Goal: Transaction & Acquisition: Purchase product/service

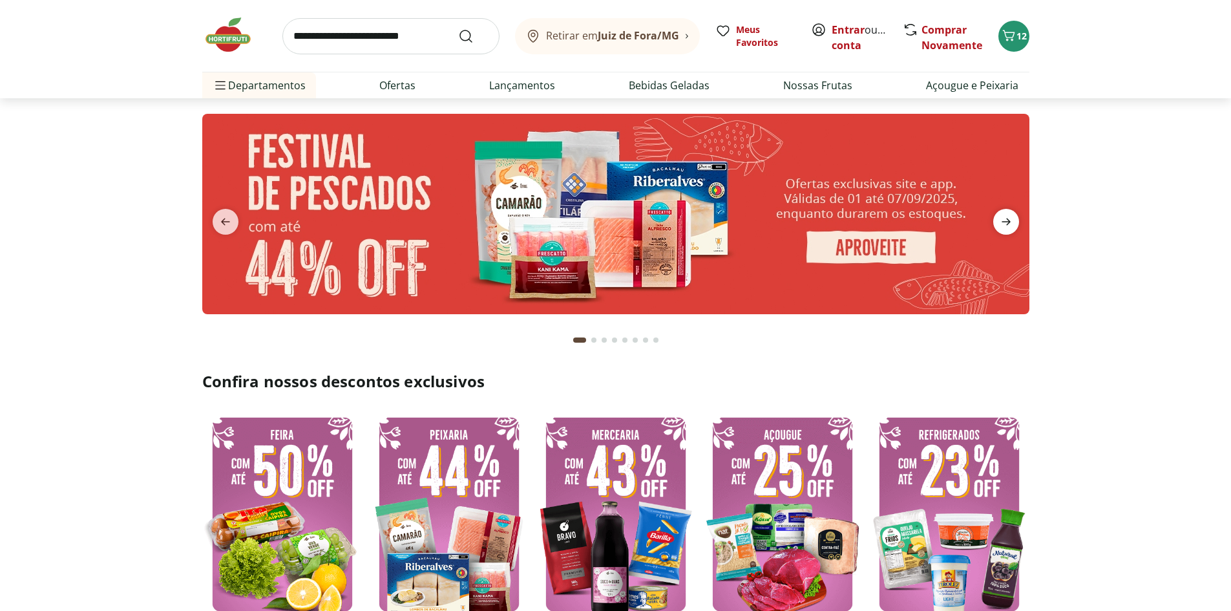
click at [1007, 218] on icon "next" at bounding box center [1006, 221] width 9 height 7
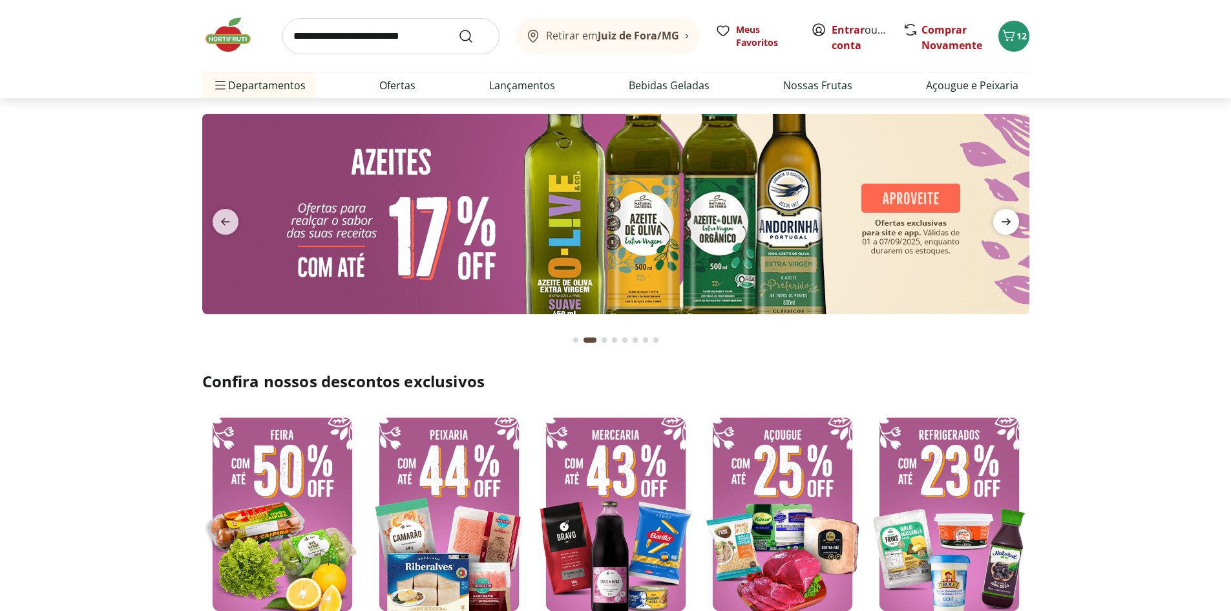
click at [1007, 218] on icon "next" at bounding box center [1006, 221] width 9 height 7
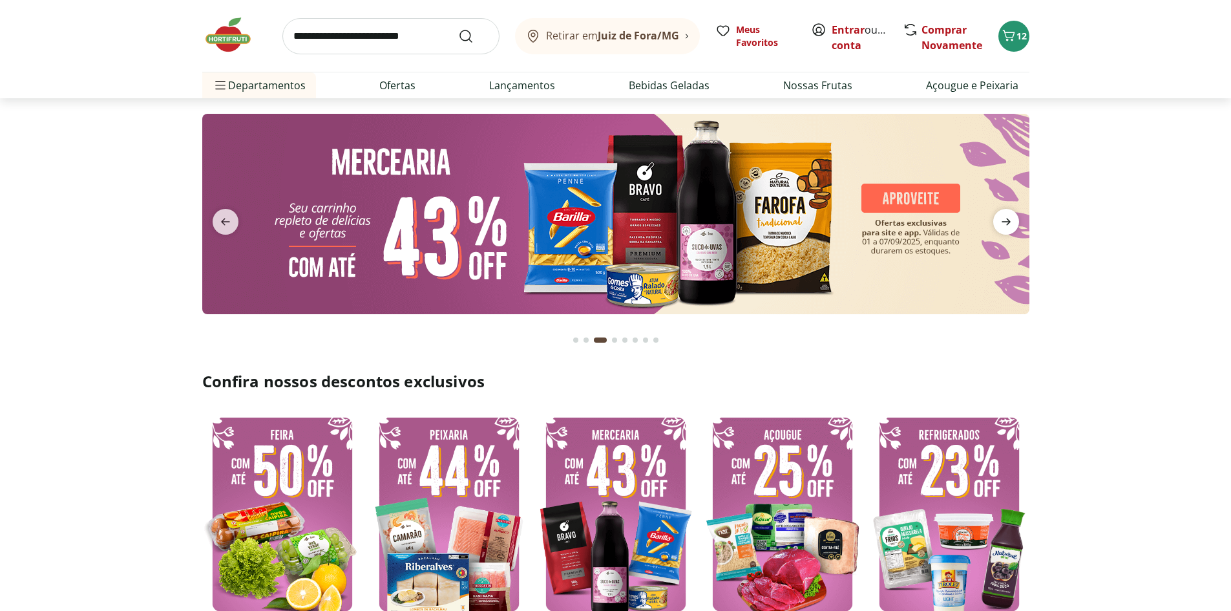
click at [1002, 220] on icon "next" at bounding box center [1006, 222] width 16 height 16
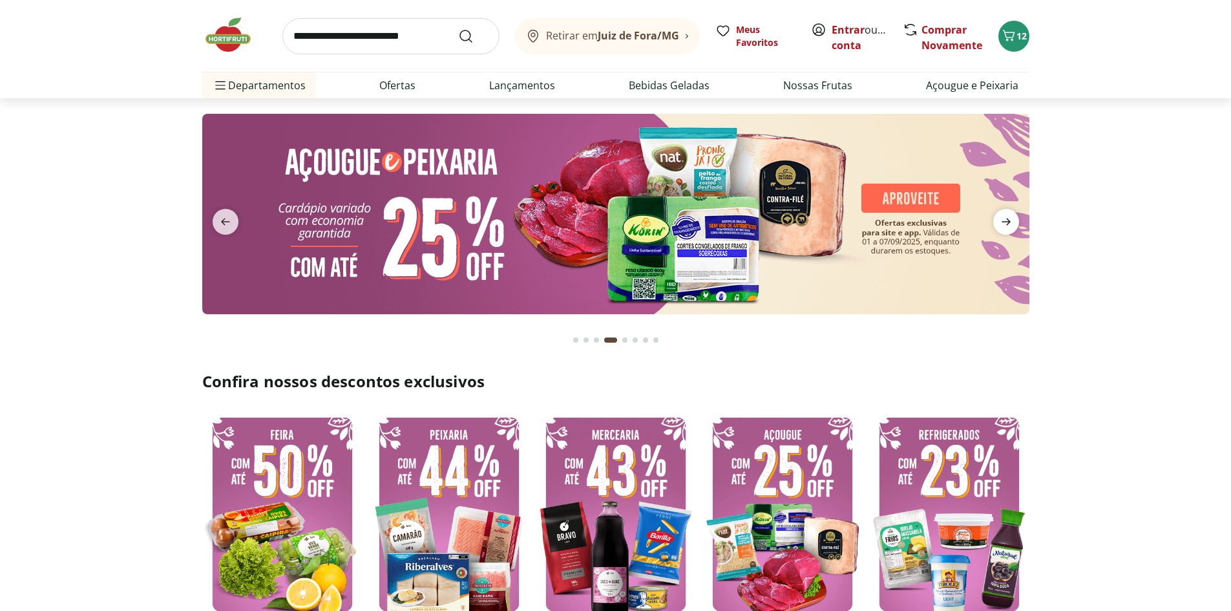
click at [1004, 224] on icon "next" at bounding box center [1006, 222] width 16 height 16
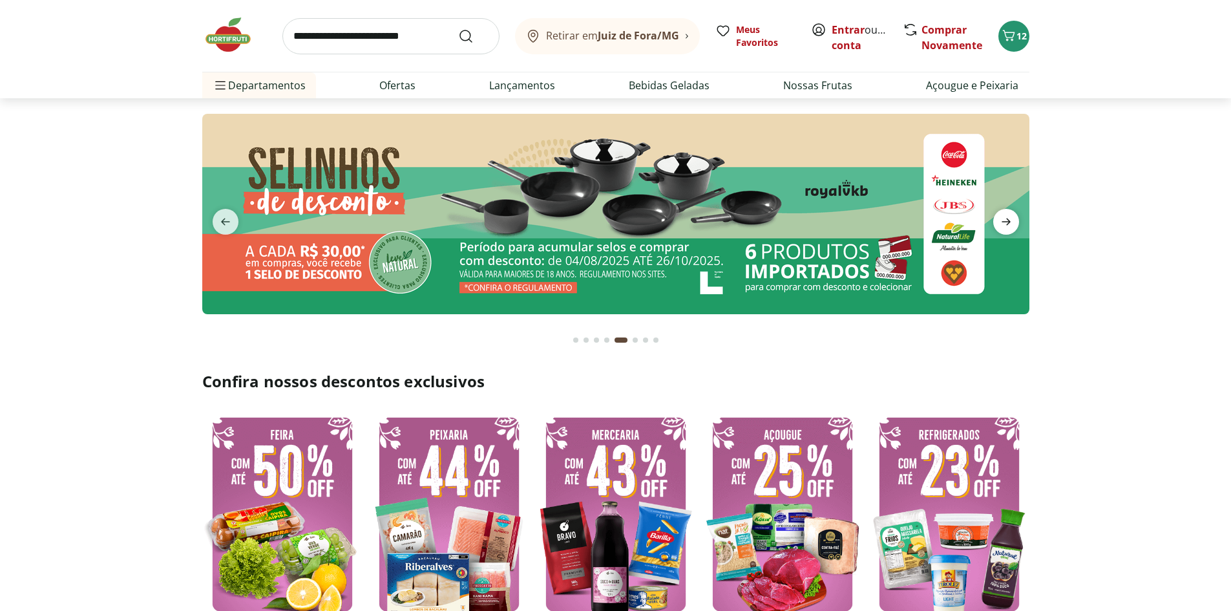
click at [1004, 224] on icon "next" at bounding box center [1006, 222] width 16 height 16
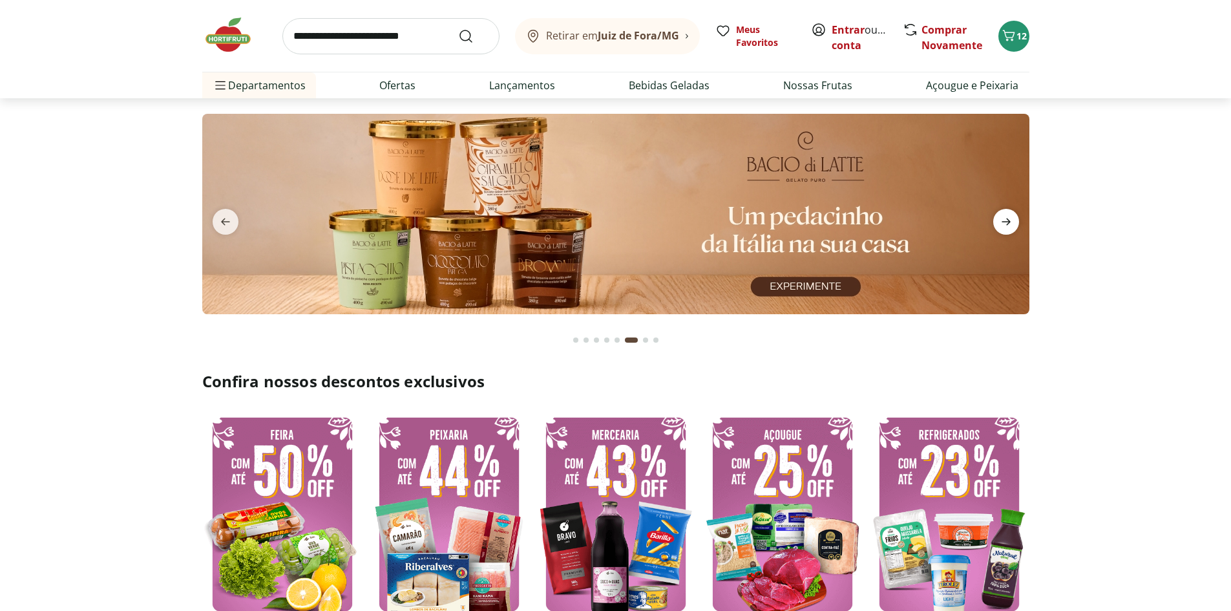
click at [1009, 220] on icon "next" at bounding box center [1006, 222] width 16 height 16
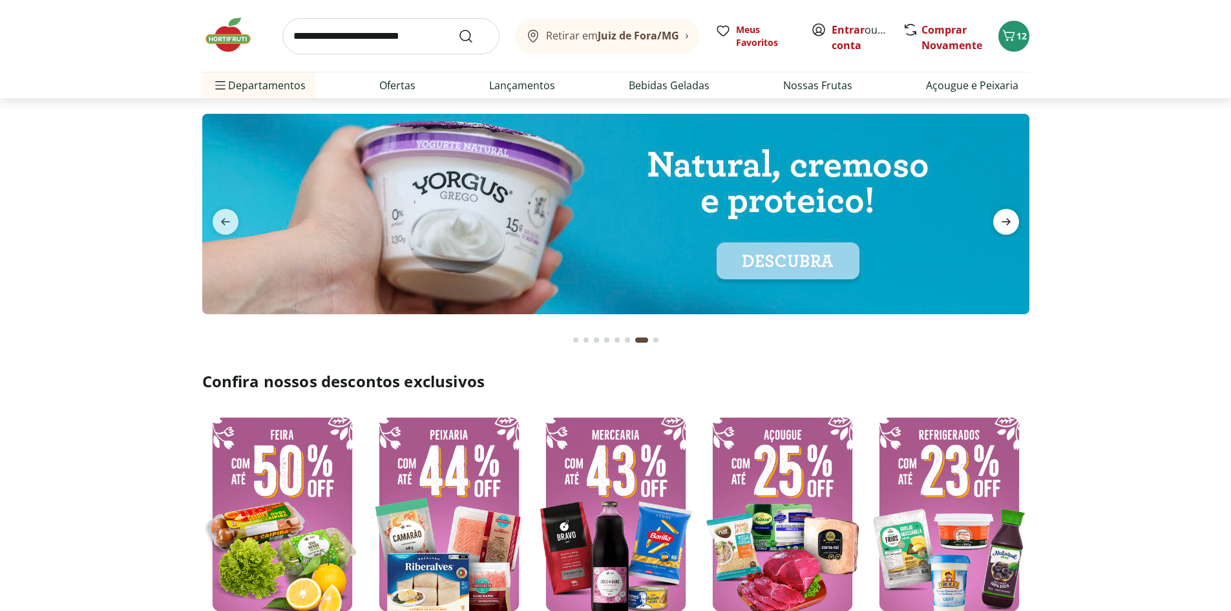
click at [1009, 220] on icon "next" at bounding box center [1006, 222] width 16 height 16
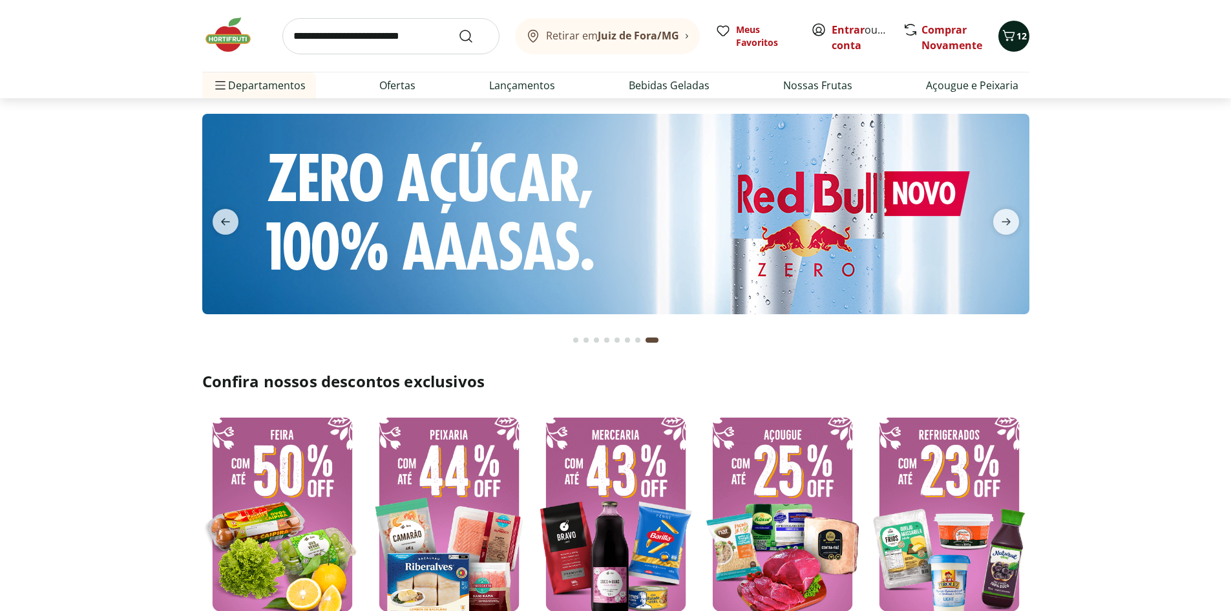
click at [1012, 36] on icon "Carrinho" at bounding box center [1009, 36] width 16 height 16
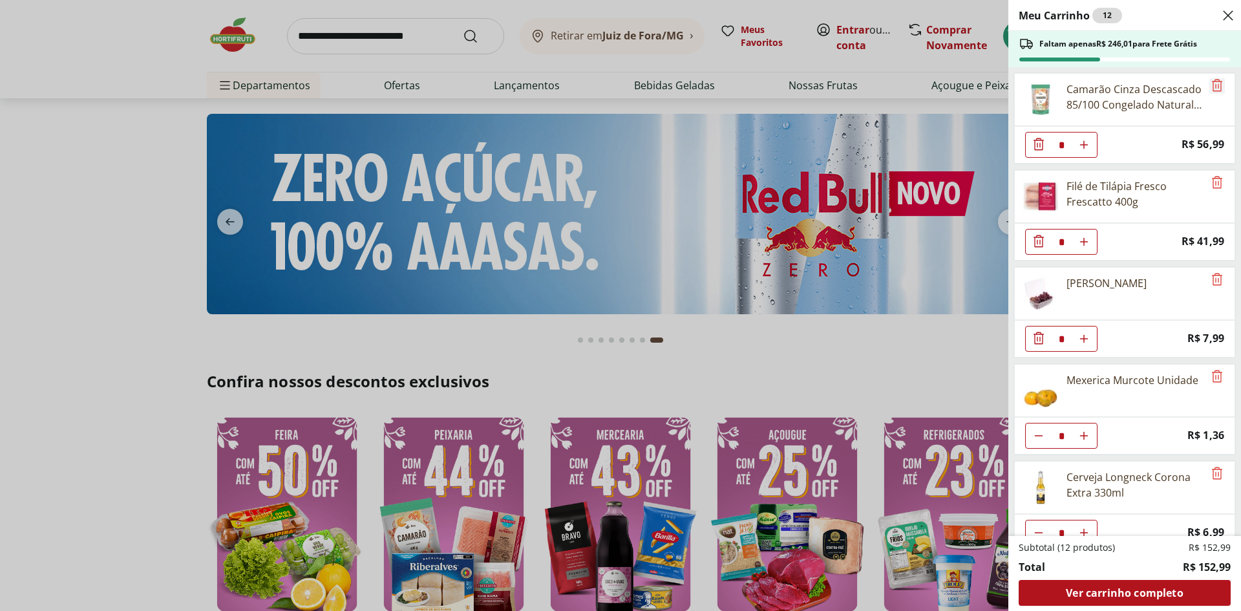
click at [1212, 86] on icon "Remove" at bounding box center [1217, 85] width 10 height 12
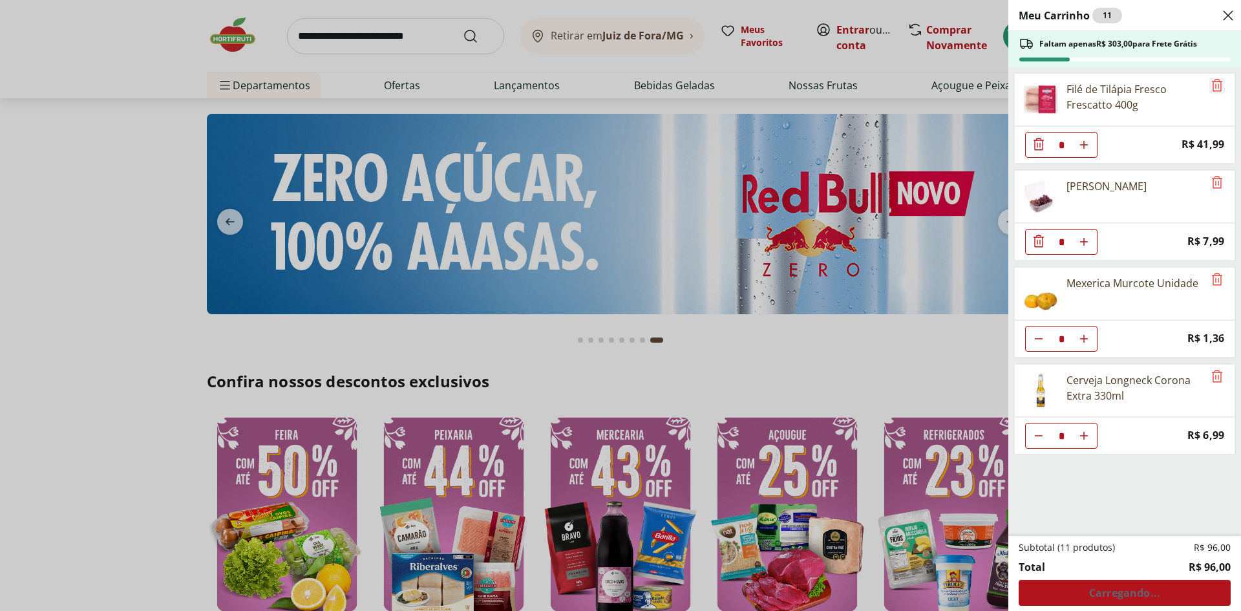
click at [1212, 86] on icon "Remove" at bounding box center [1217, 85] width 10 height 12
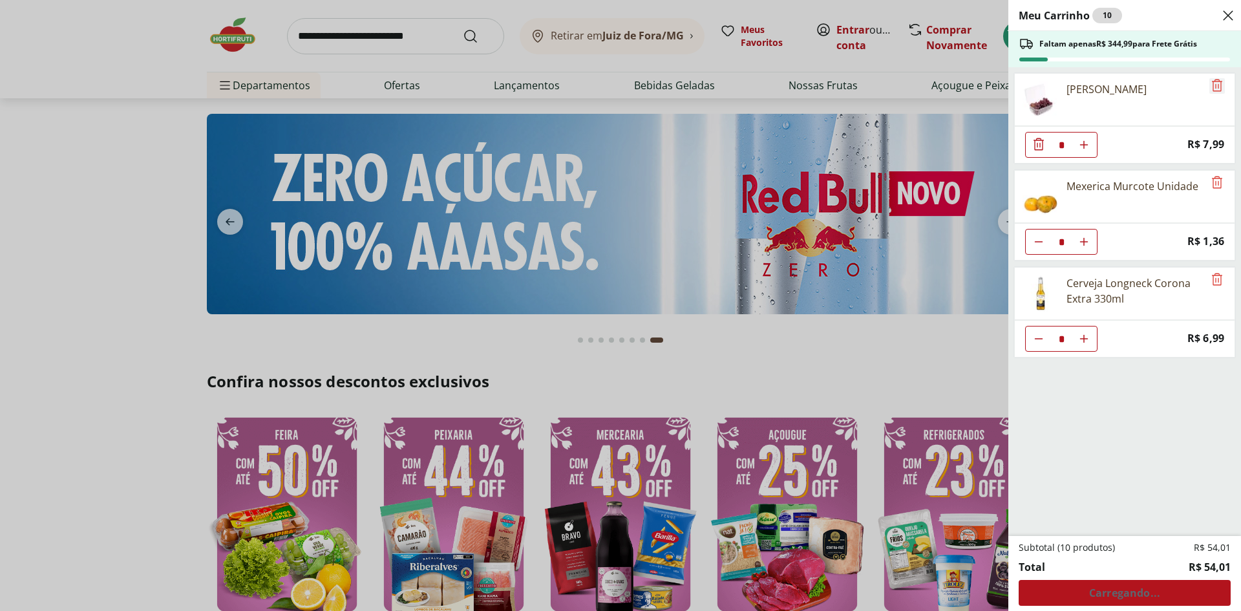
click at [1212, 86] on icon "Remove" at bounding box center [1217, 85] width 10 height 12
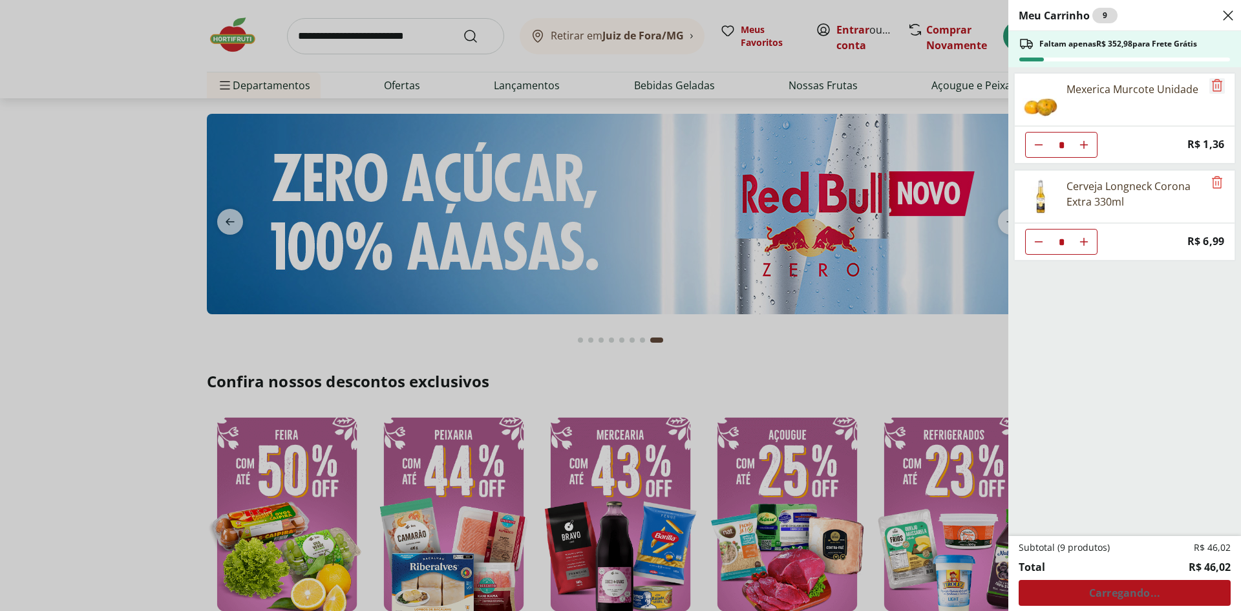
click at [1212, 86] on icon "Remove" at bounding box center [1217, 85] width 10 height 12
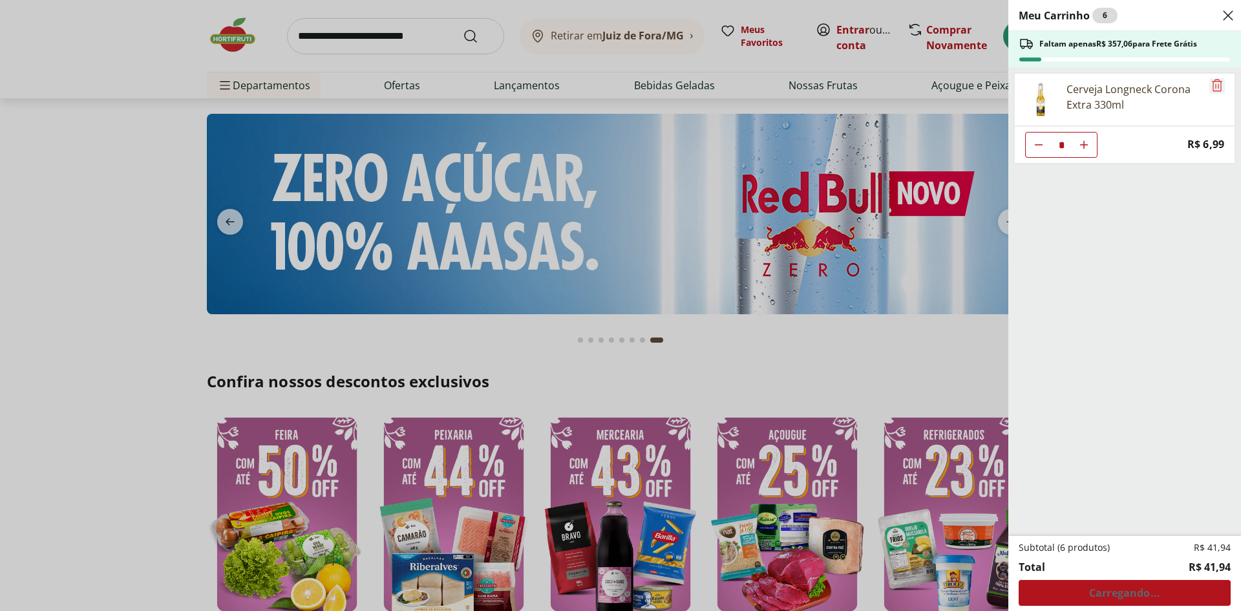
click at [1212, 86] on icon "Remove" at bounding box center [1217, 85] width 10 height 12
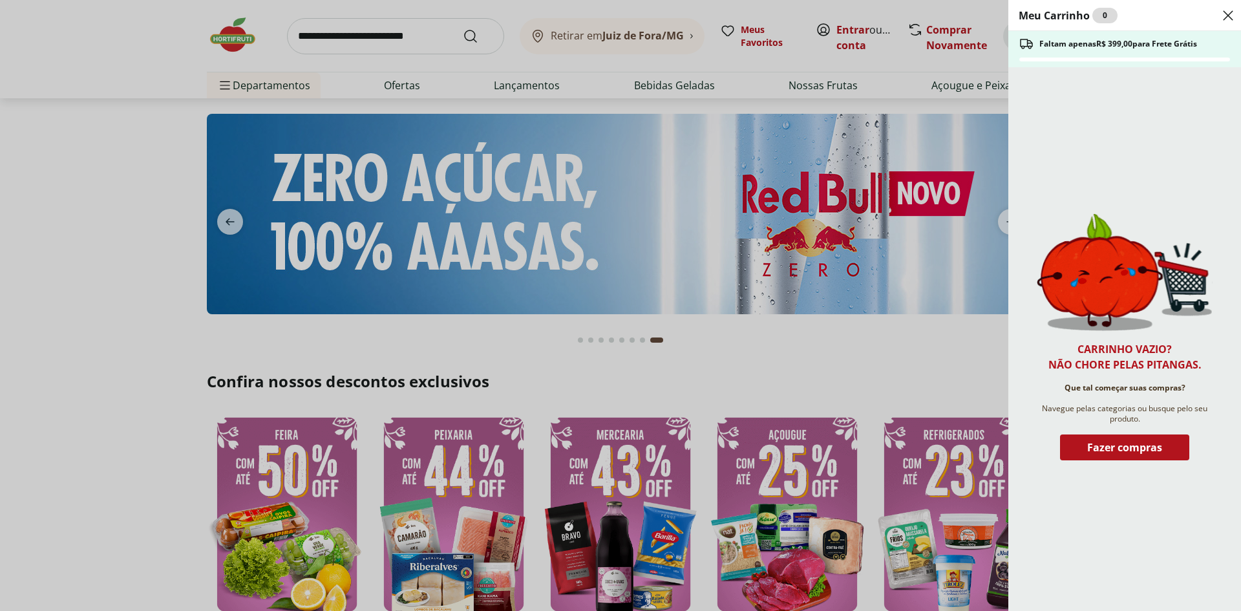
click at [1228, 19] on icon "Close" at bounding box center [1228, 16] width 16 height 16
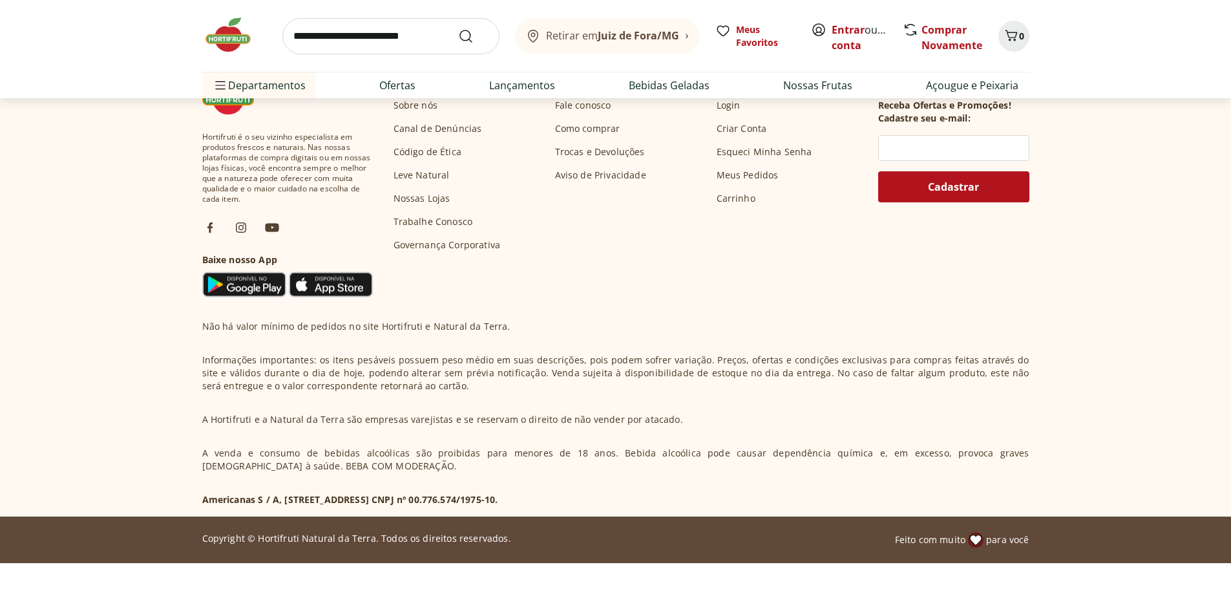
scroll to position [3435, 0]
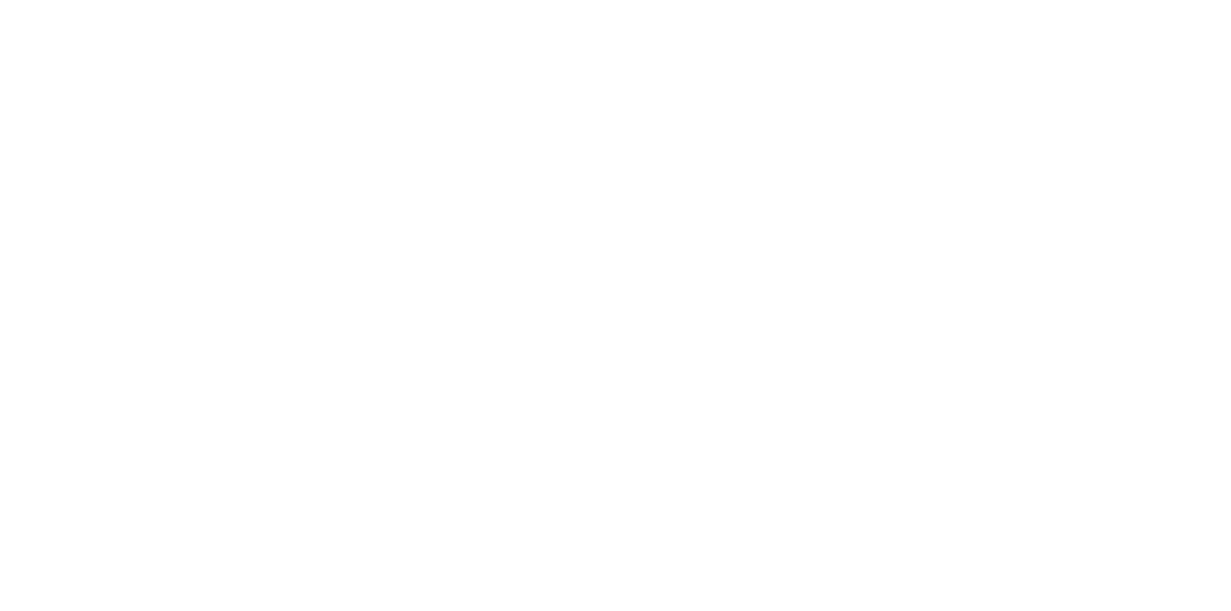
select select "**********"
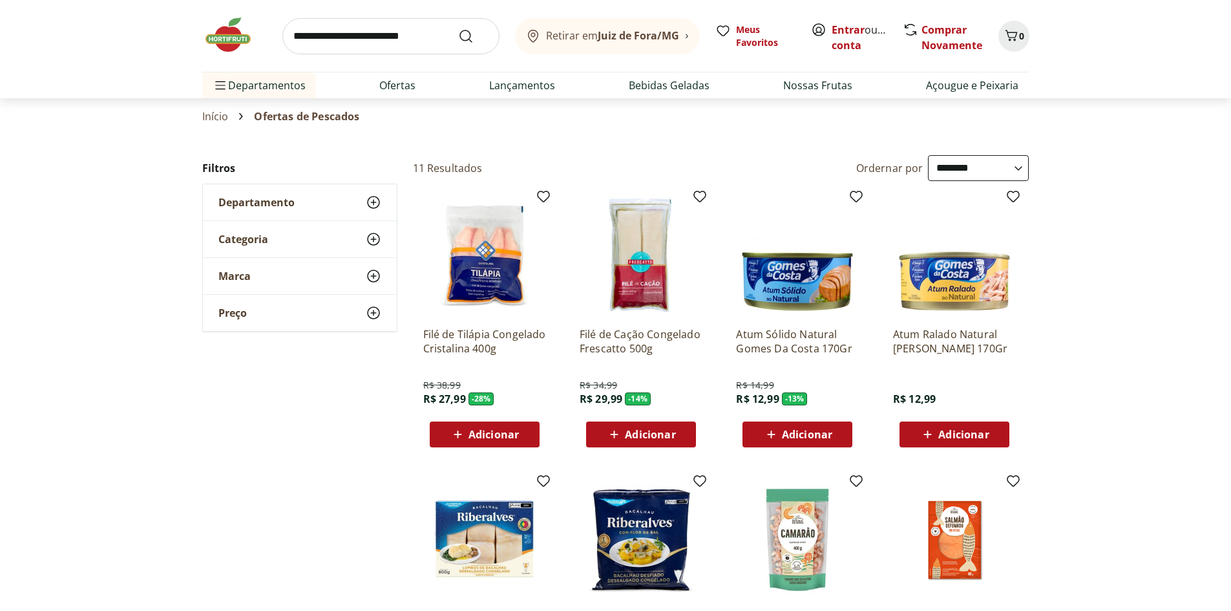
click at [1092, 312] on section "**********" at bounding box center [615, 590] width 1231 height 871
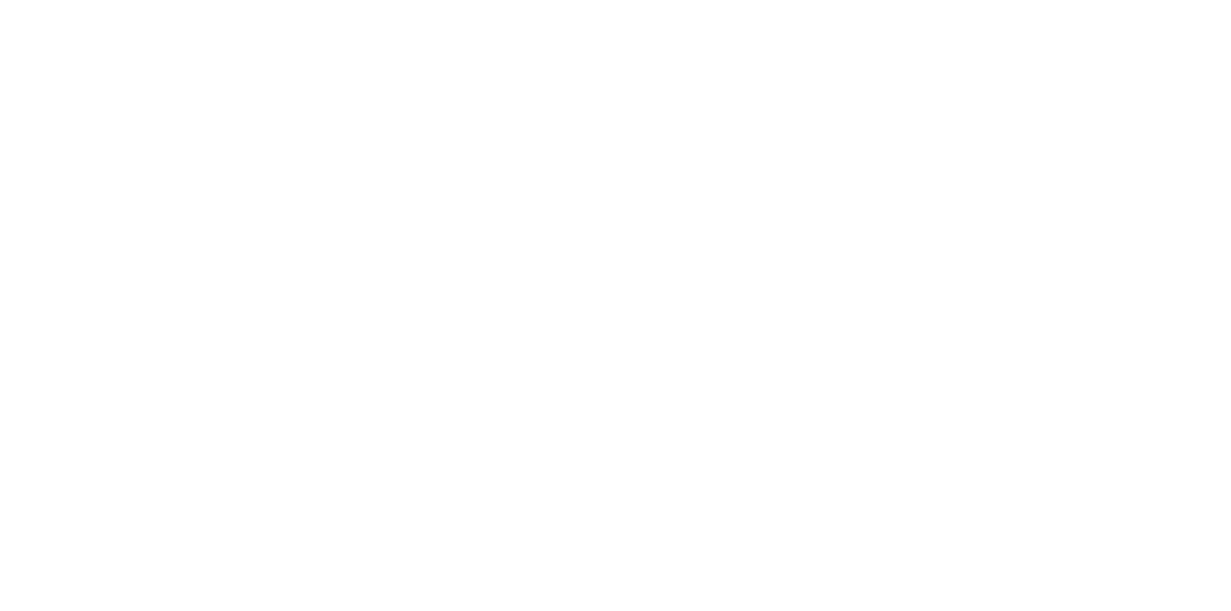
select select "**********"
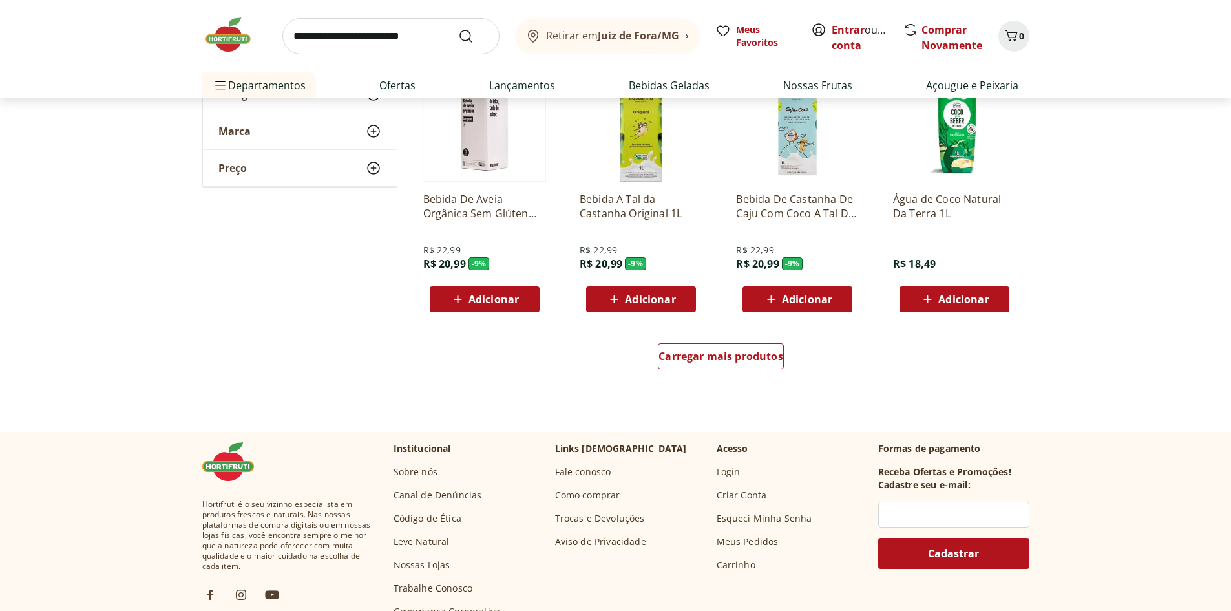
scroll to position [711, 0]
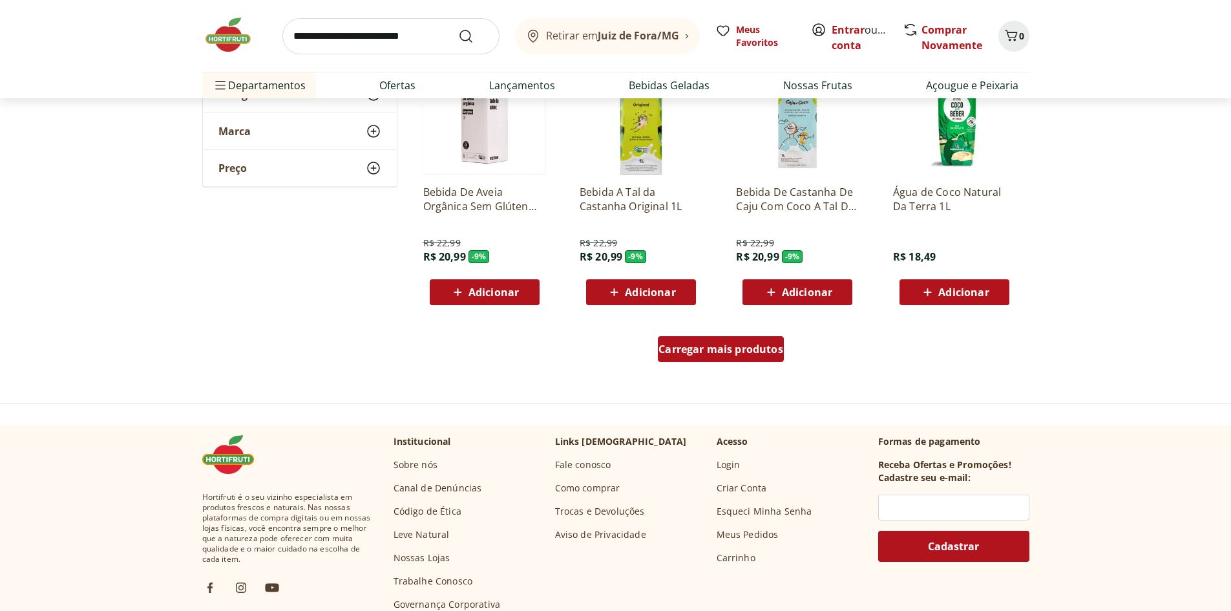
click at [706, 357] on div "Carregar mais produtos" at bounding box center [721, 349] width 126 height 26
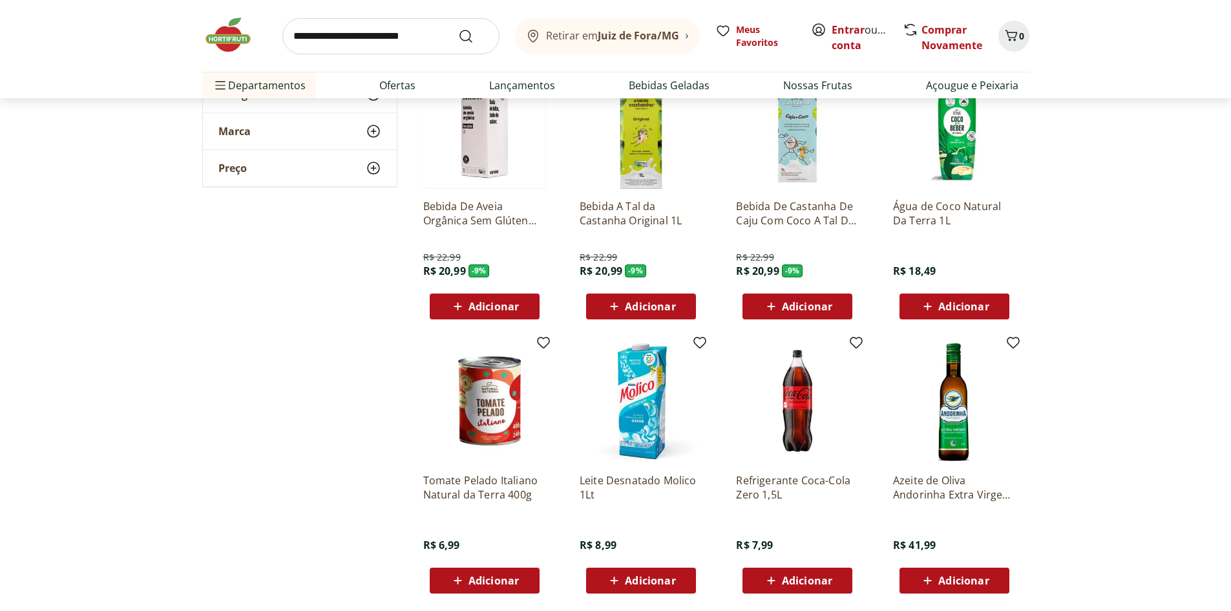
scroll to position [840, 0]
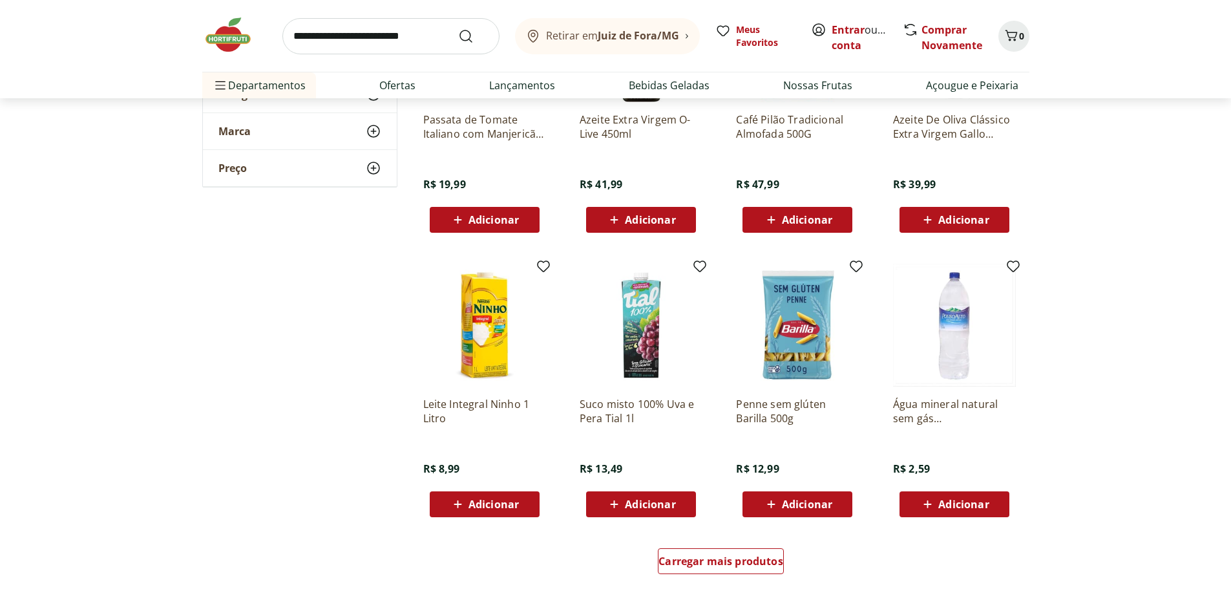
scroll to position [1551, 0]
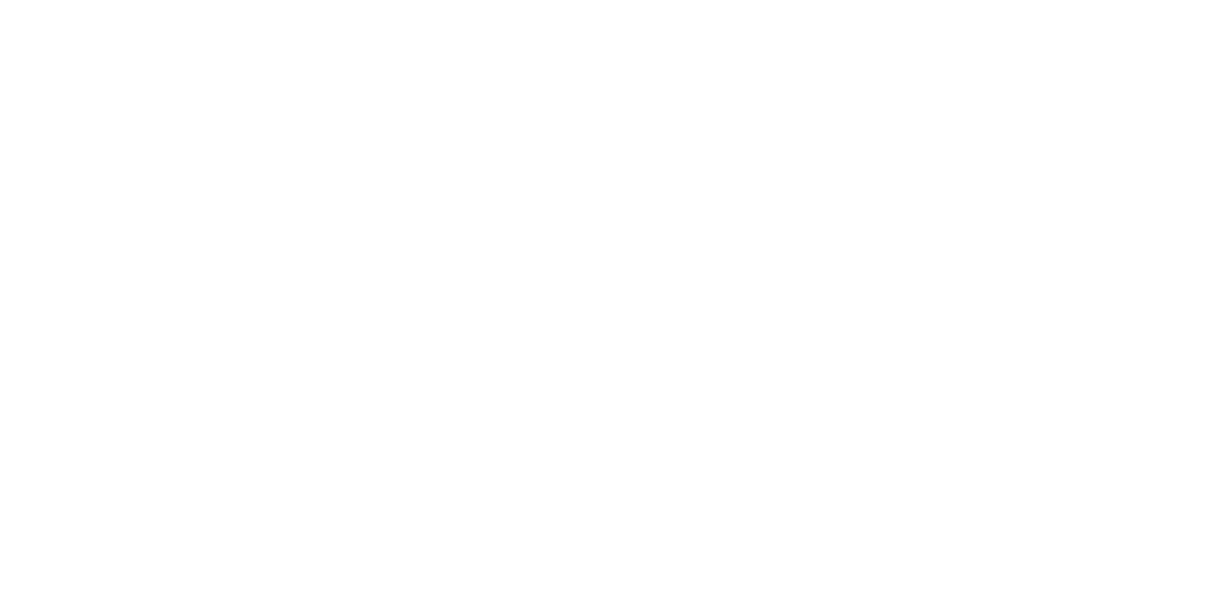
select select "**********"
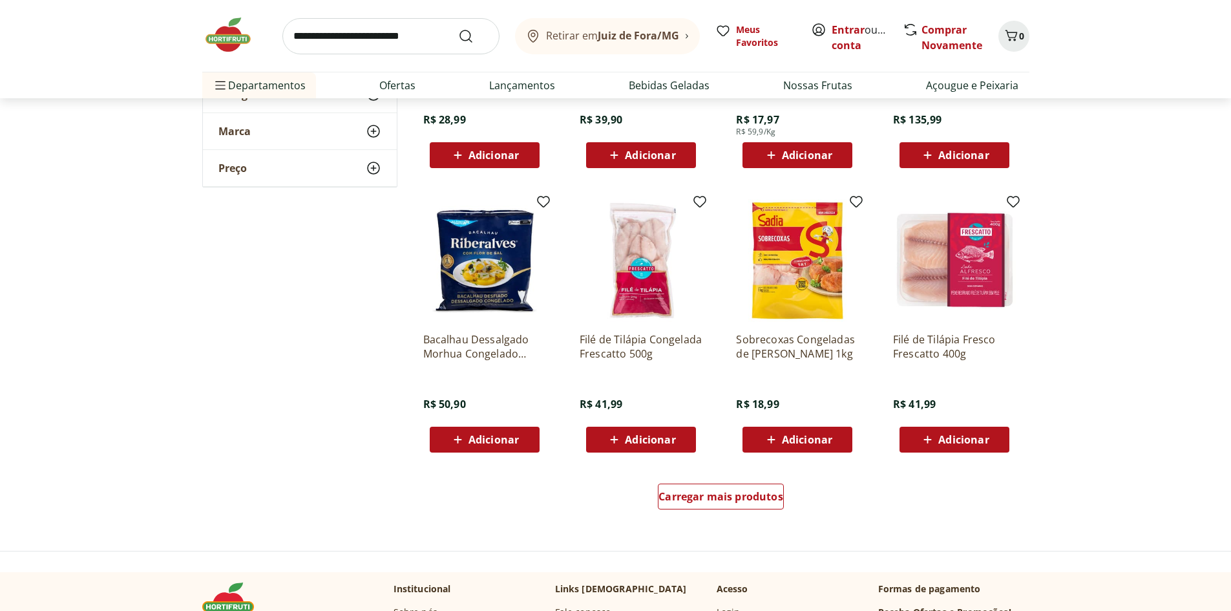
scroll to position [646, 0]
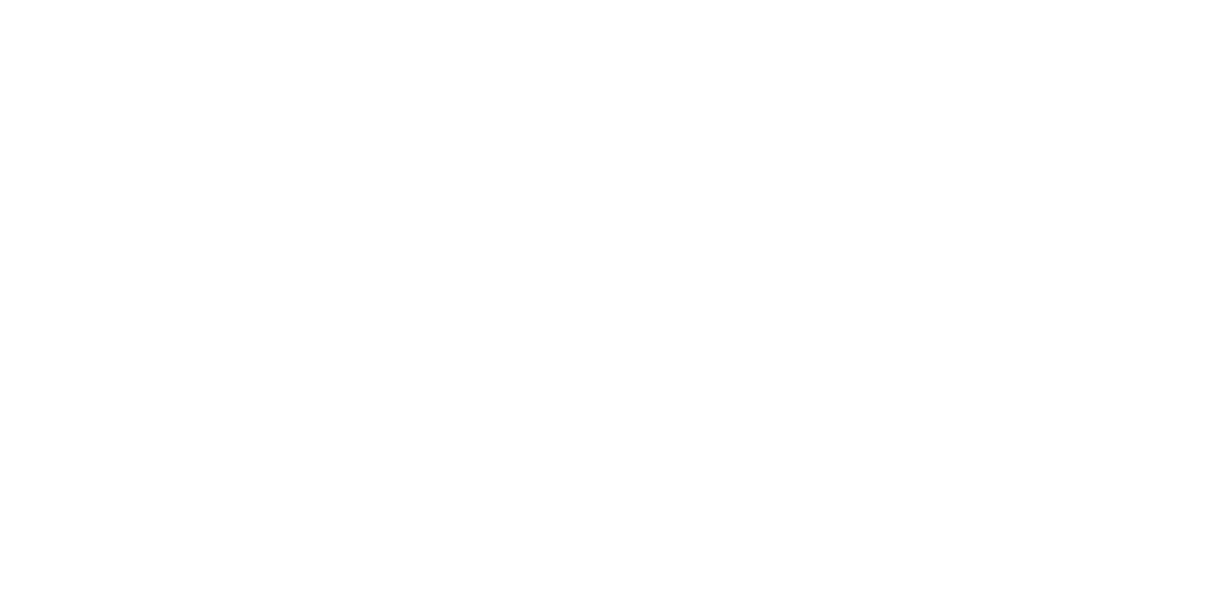
select select "**********"
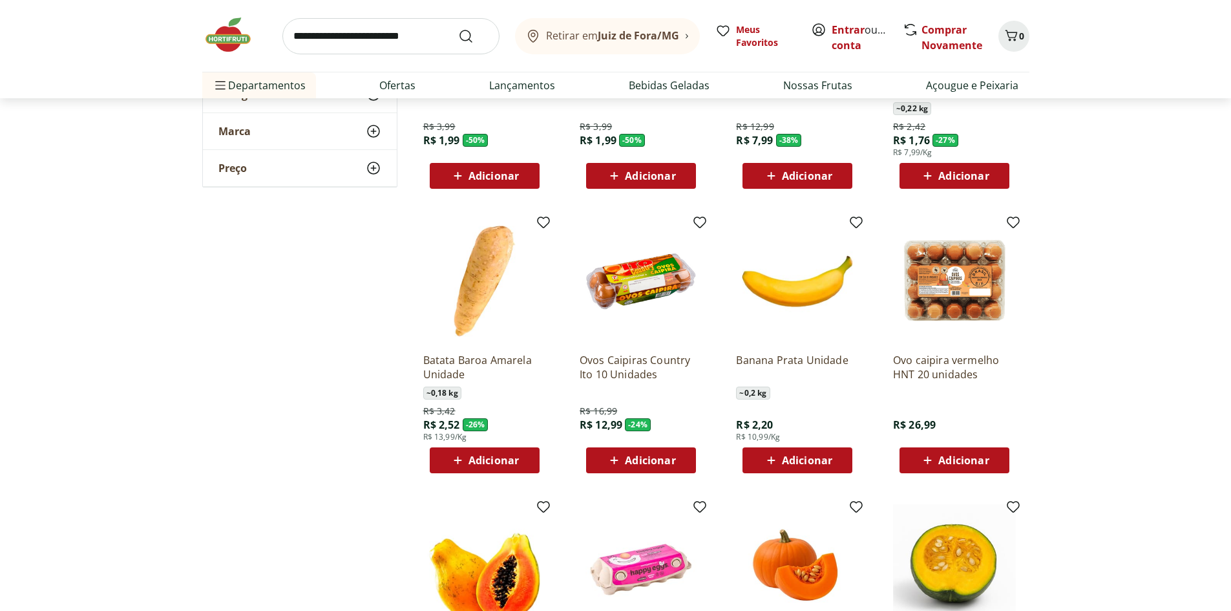
scroll to position [517, 0]
